Goal: Check status: Check status

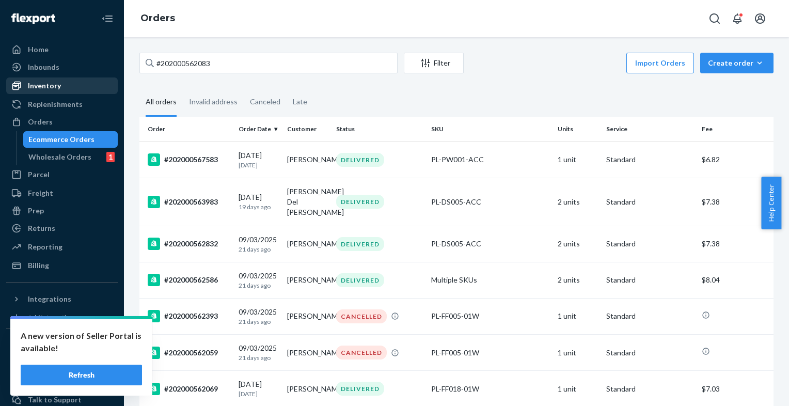
scroll to position [1541, 0]
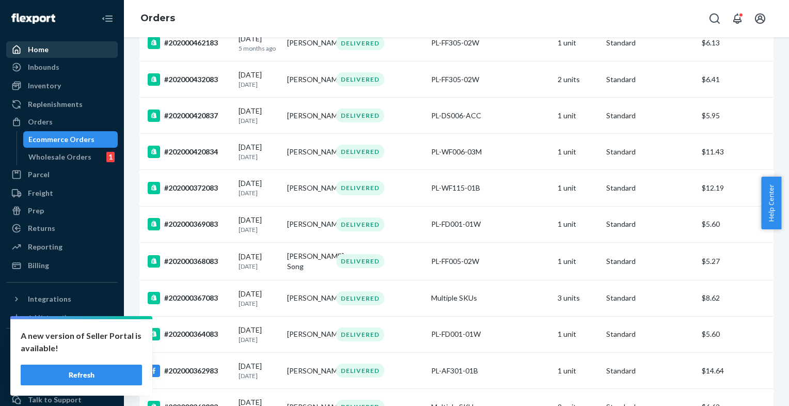
click at [67, 55] on div "Home" at bounding box center [61, 49] width 109 height 14
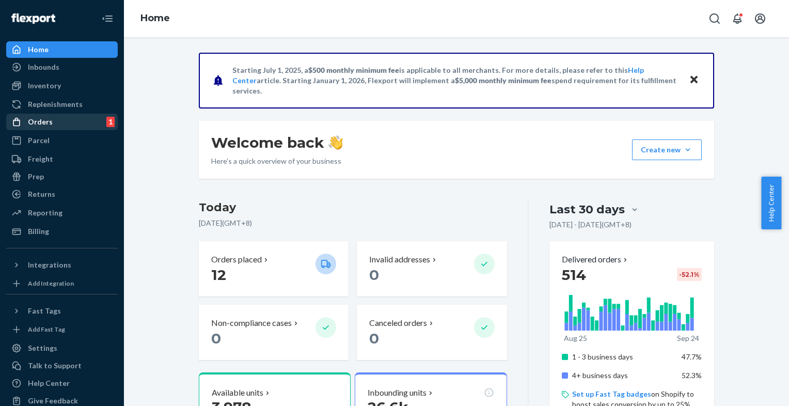
click at [60, 121] on div "Orders 1" at bounding box center [61, 122] width 109 height 14
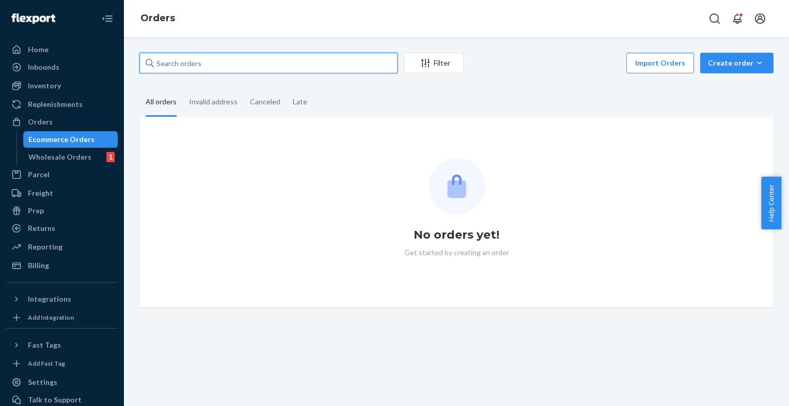
click at [232, 66] on input "text" at bounding box center [268, 63] width 258 height 21
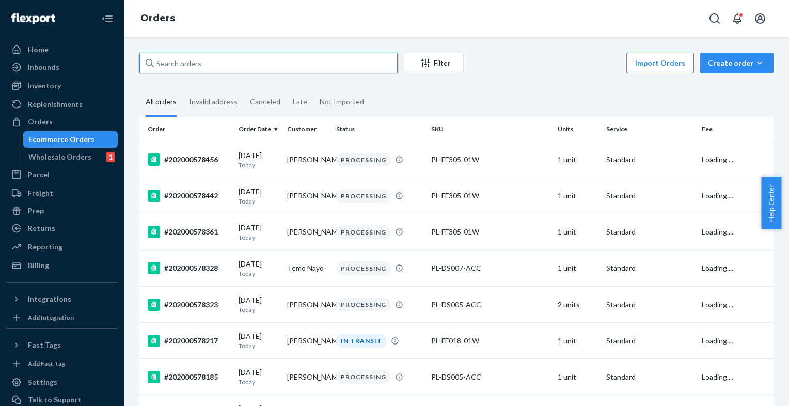
paste input "#2420001116"
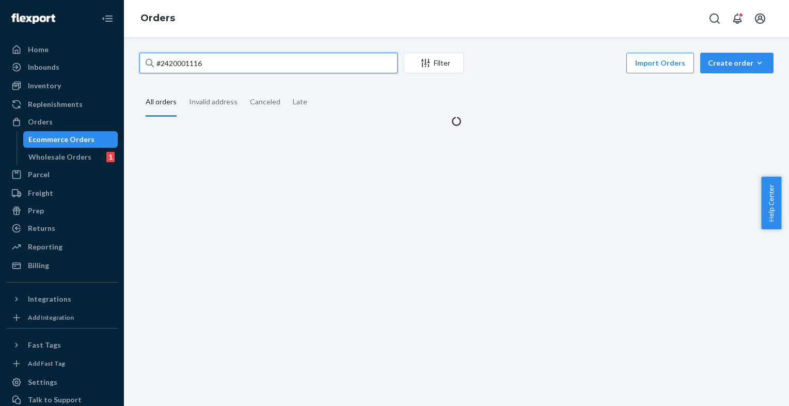
click at [162, 61] on input "#2420001116" at bounding box center [268, 63] width 258 height 21
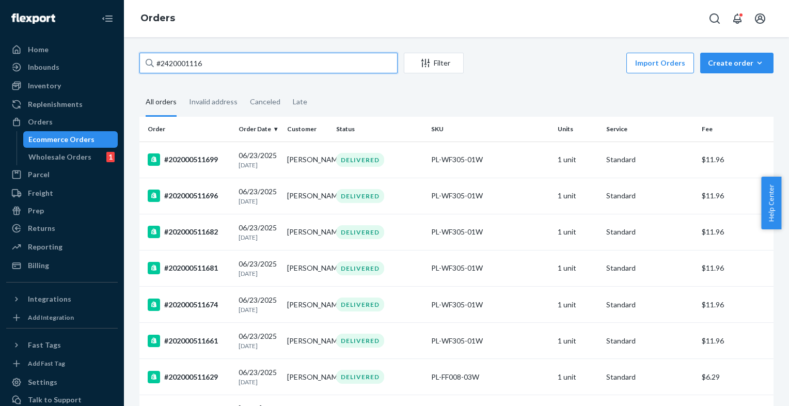
click at [241, 61] on input "#2420001116" at bounding box center [268, 63] width 258 height 21
type input "#2420001116"
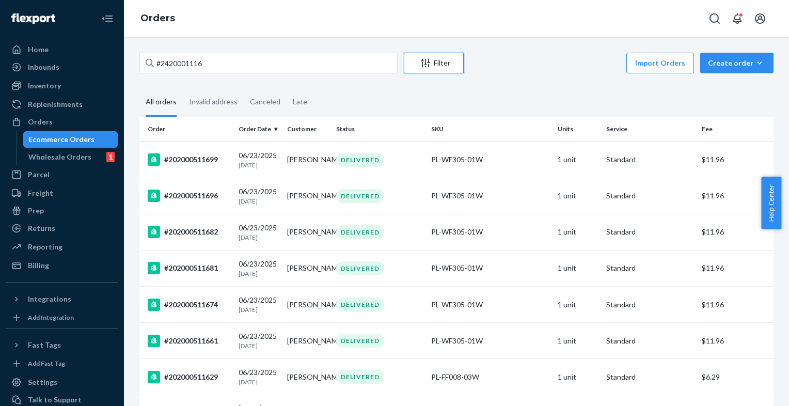
click at [446, 61] on div "Filter" at bounding box center [433, 63] width 59 height 10
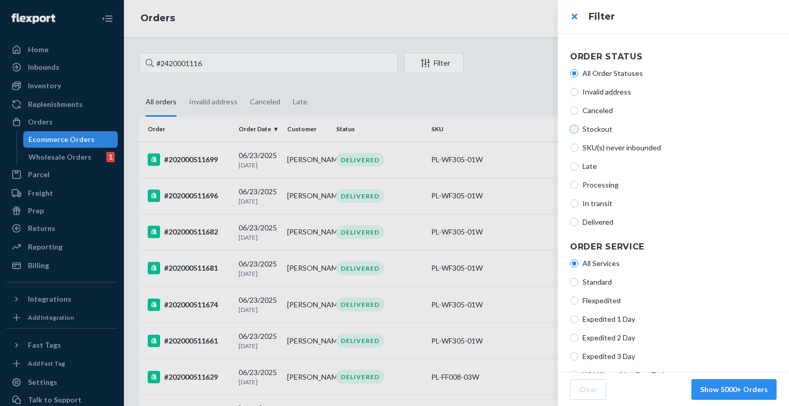
click at [573, 131] on input "Stockout" at bounding box center [574, 129] width 8 height 8
radio input "true"
radio input "false"
click at [574, 148] on input "SKU(s) never inbounded" at bounding box center [574, 148] width 8 height 8
radio input "true"
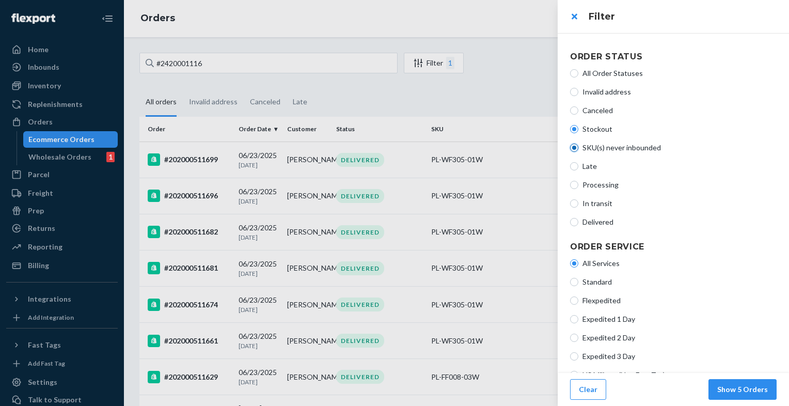
radio input "false"
click at [728, 388] on button "Show 0 Orders" at bounding box center [743, 389] width 68 height 21
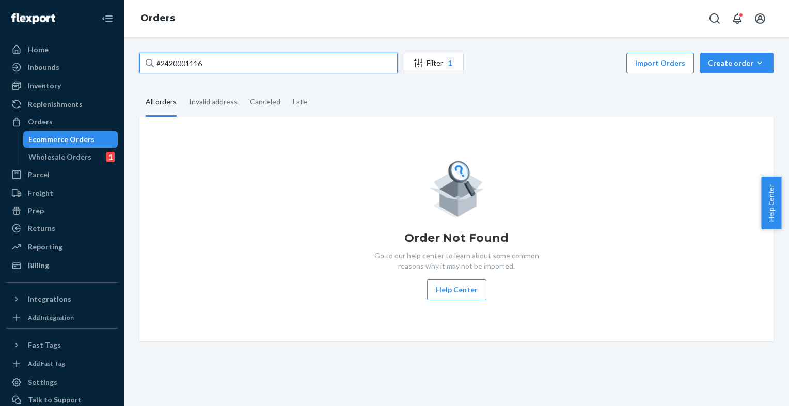
drag, startPoint x: 217, startPoint y: 65, endPoint x: 147, endPoint y: 55, distance: 71.5
click at [147, 55] on div "#2420001116" at bounding box center [268, 63] width 258 height 21
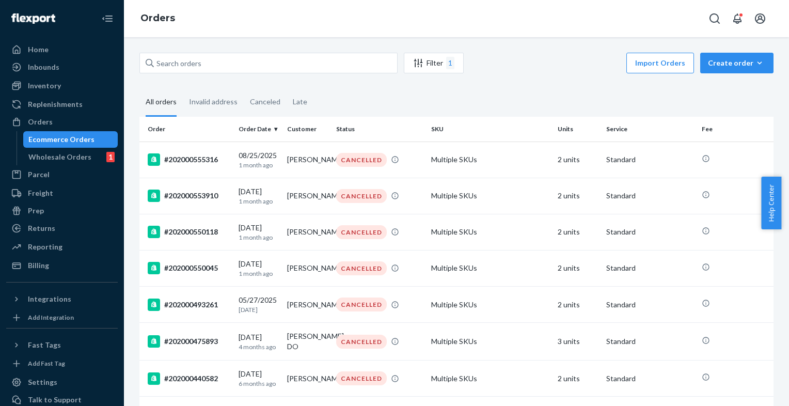
click at [273, 127] on th "Order Date" at bounding box center [258, 129] width 49 height 25
click at [274, 133] on th "Order Date" at bounding box center [258, 129] width 49 height 25
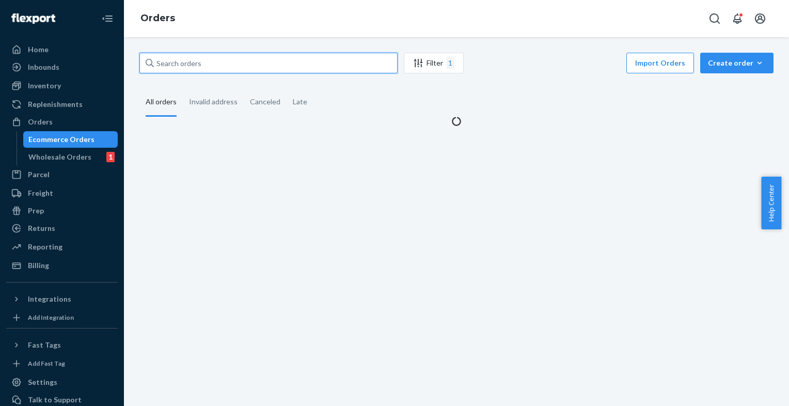
click at [317, 59] on input "text" at bounding box center [268, 63] width 258 height 21
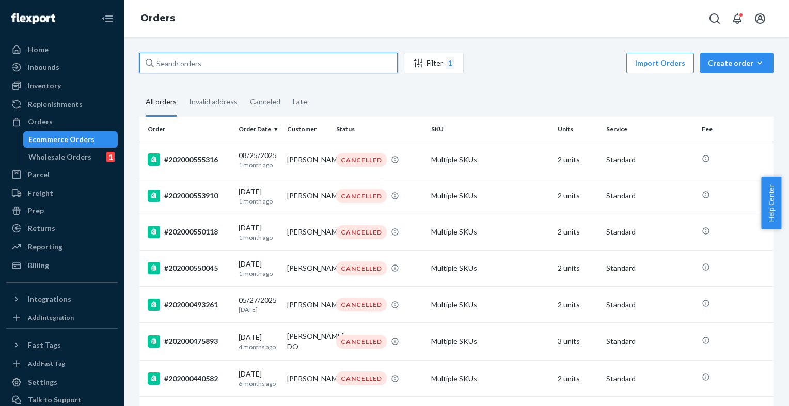
paste input "#2420001116"
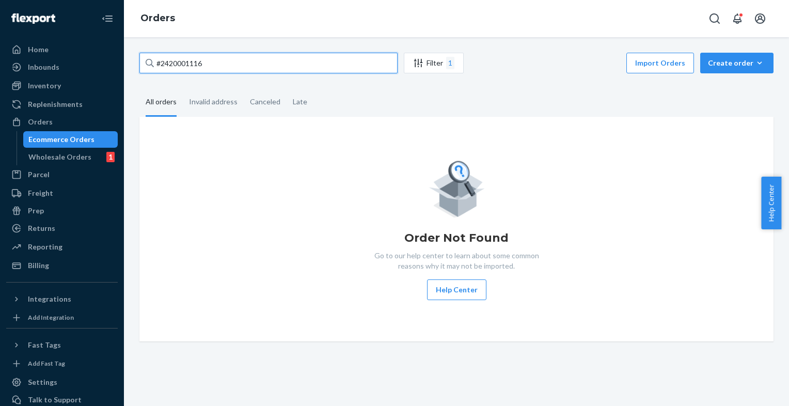
type input "#2420001116"
